Goal: Task Accomplishment & Management: Manage account settings

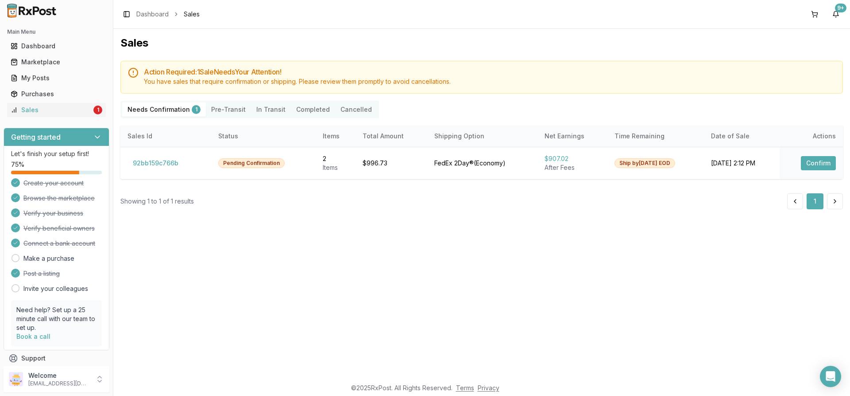
click at [35, 111] on div "Sales" at bounding box center [51, 109] width 81 height 9
click at [831, 163] on button "Confirm" at bounding box center [818, 163] width 35 height 14
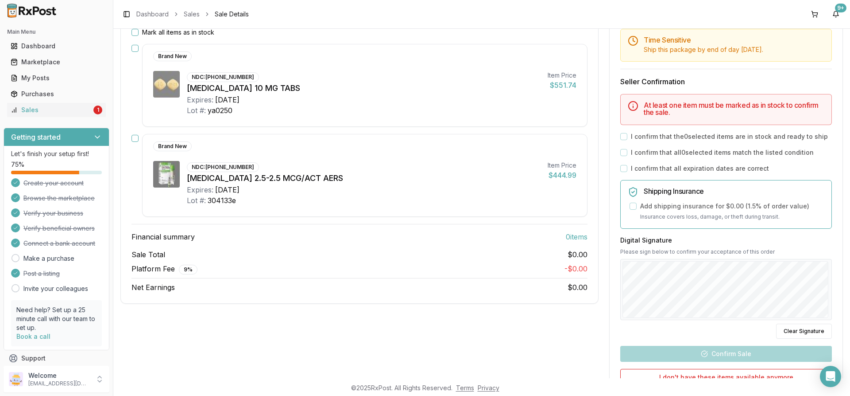
scroll to position [79, 0]
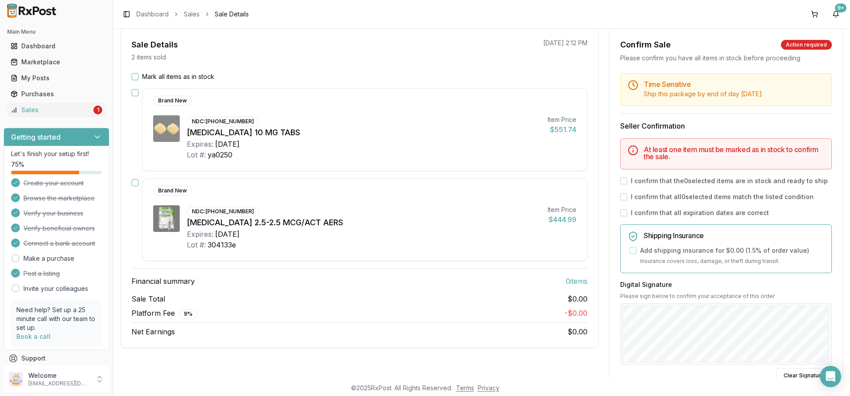
click at [136, 74] on button "Mark all items as in stock" at bounding box center [135, 76] width 7 height 7
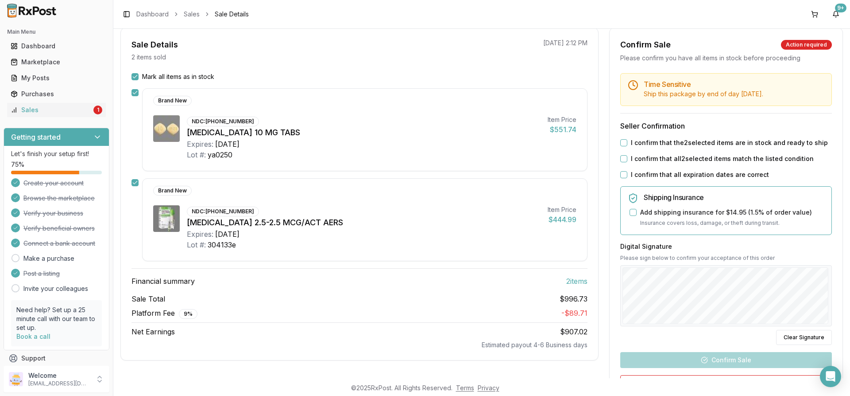
click at [621, 140] on button "I confirm that the 2 selected items are in stock and ready to ship" at bounding box center [624, 142] width 7 height 7
click at [622, 156] on button "I confirm that all 2 selected items match the listed condition" at bounding box center [624, 158] width 7 height 7
click at [621, 167] on div "Time Sensitive Ship this package by end of day Friday, October 3rd . Seller Con…" at bounding box center [726, 260] width 233 height 374
drag, startPoint x: 620, startPoint y: 171, endPoint x: 621, endPoint y: 178, distance: 6.2
click at [621, 173] on button "I confirm that all expiration dates are correct" at bounding box center [624, 174] width 7 height 7
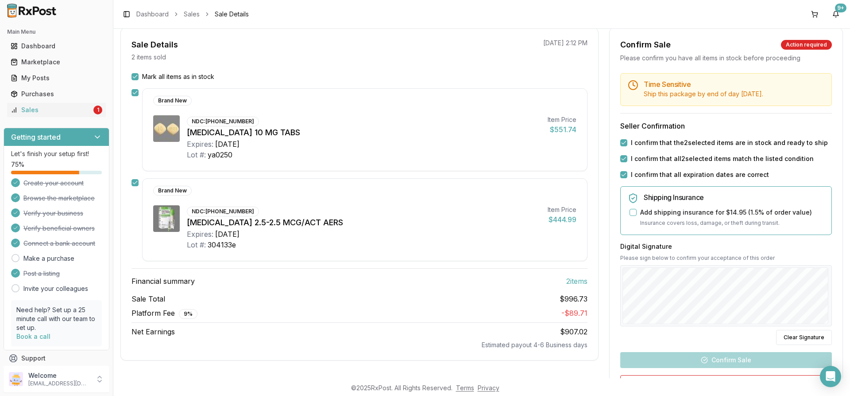
click at [621, 315] on div at bounding box center [727, 295] width 212 height 61
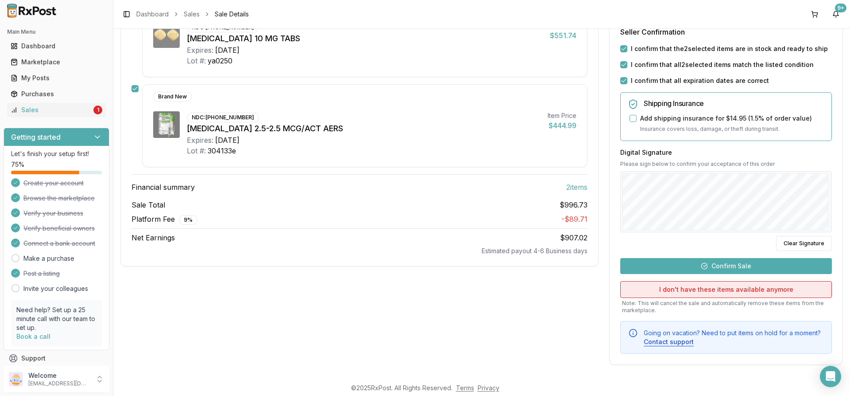
scroll to position [174, 0]
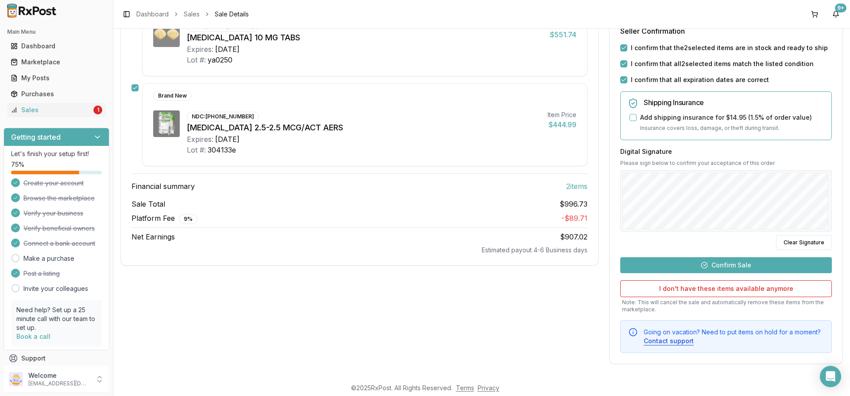
click at [687, 264] on button "Confirm Sale" at bounding box center [727, 265] width 212 height 16
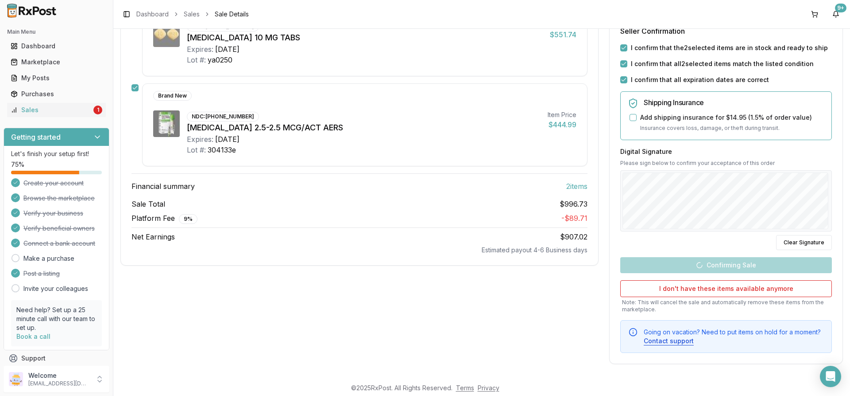
scroll to position [60, 0]
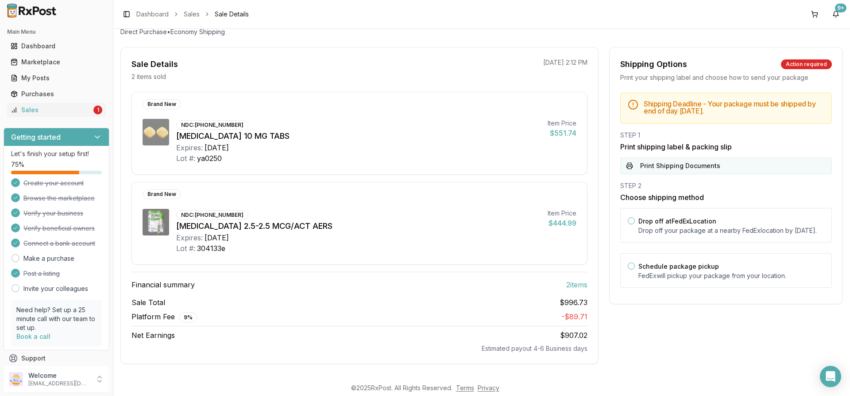
click at [657, 163] on button "Print Shipping Documents" at bounding box center [727, 165] width 212 height 17
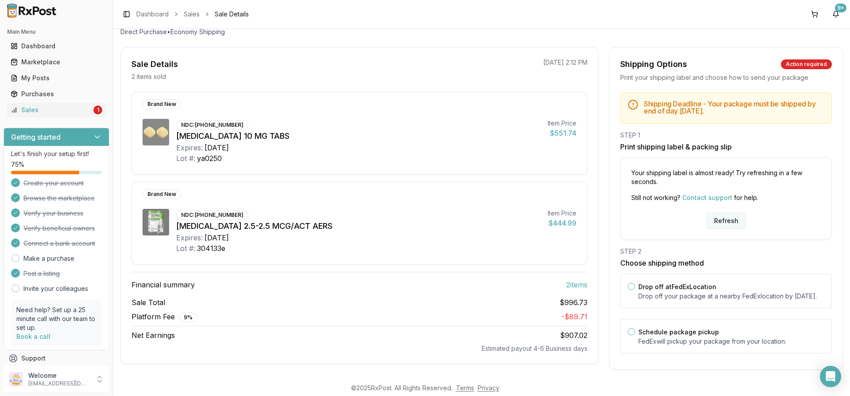
click at [719, 224] on button "Refresh" at bounding box center [726, 221] width 39 height 16
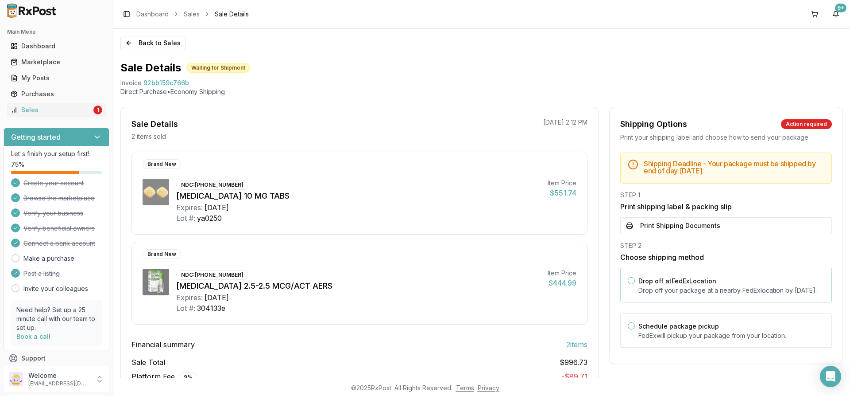
click at [668, 286] on p "Drop off your package at a nearby [GEOGRAPHIC_DATA] location by [DATE] ." at bounding box center [732, 290] width 186 height 9
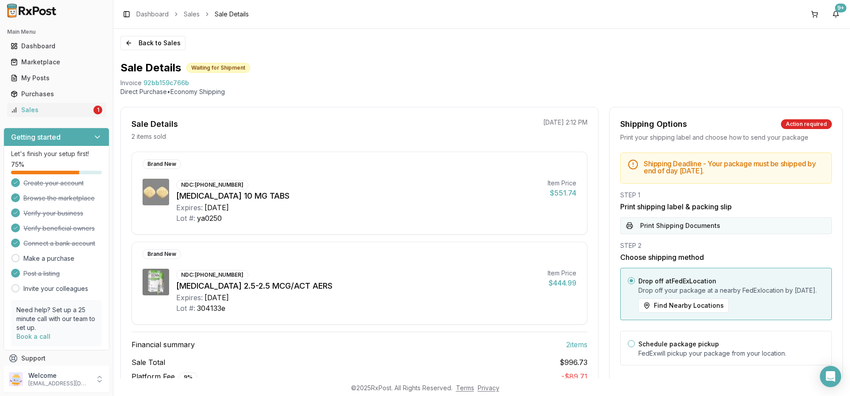
click at [674, 225] on button "Print Shipping Documents" at bounding box center [727, 225] width 212 height 17
